Goal: Find specific page/section: Find specific page/section

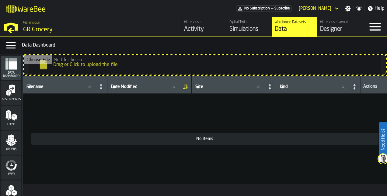
scroll to position [60, 0]
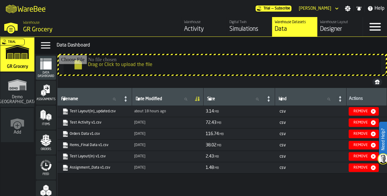
click at [250, 27] on div "Simulations" at bounding box center [249, 29] width 40 height 9
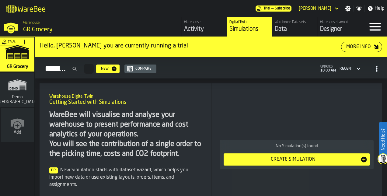
click at [192, 26] on div "Activity" at bounding box center [204, 29] width 40 height 9
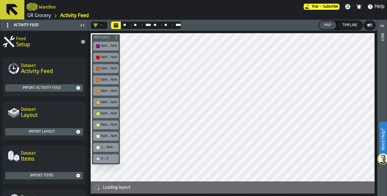
click at [35, 8] on icon "logo-header" at bounding box center [32, 6] width 11 height 9
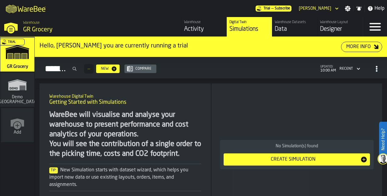
click at [335, 26] on div "Designer" at bounding box center [340, 29] width 40 height 9
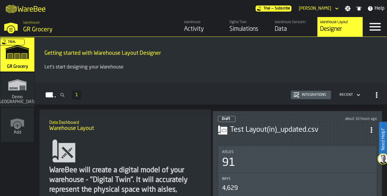
drag, startPoint x: 309, startPoint y: 135, endPoint x: 235, endPoint y: 133, distance: 73.6
click at [235, 133] on div "Test Layout(in)_updated.csv" at bounding box center [297, 129] width 159 height 11
